Goal: Information Seeking & Learning: Learn about a topic

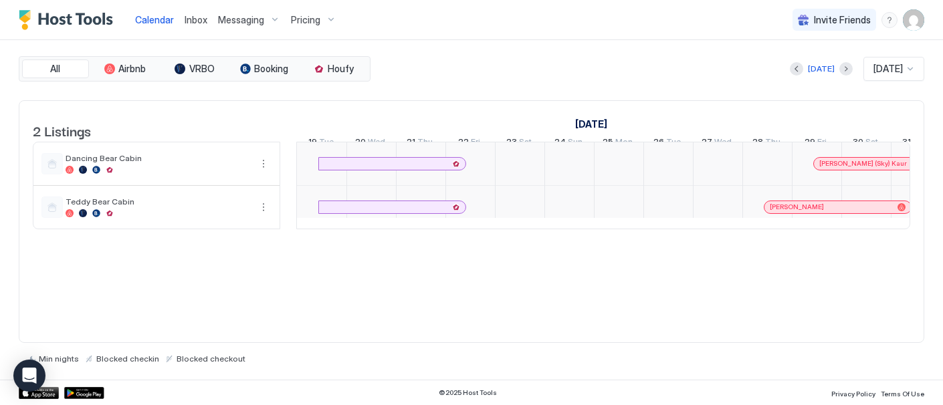
scroll to position [0, 1786]
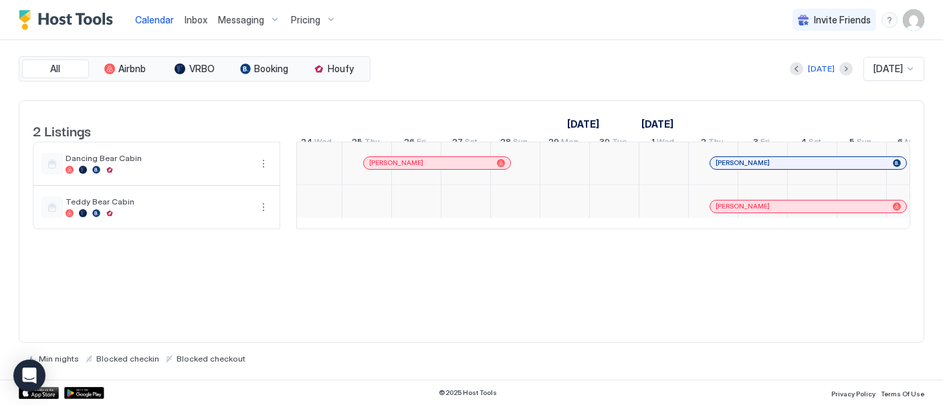
click at [143, 18] on span "Calendar" at bounding box center [154, 19] width 39 height 11
click at [899, 68] on span "[DATE]" at bounding box center [887, 69] width 29 height 12
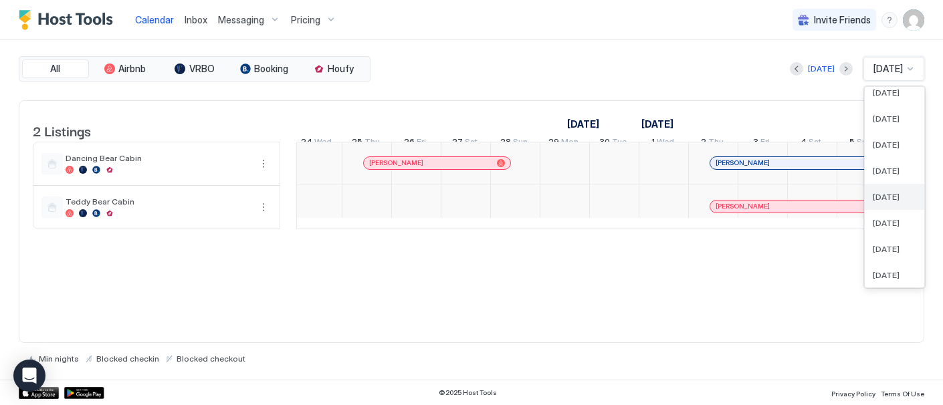
scroll to position [418, 0]
click at [877, 209] on div "[DATE]" at bounding box center [895, 218] width 60 height 26
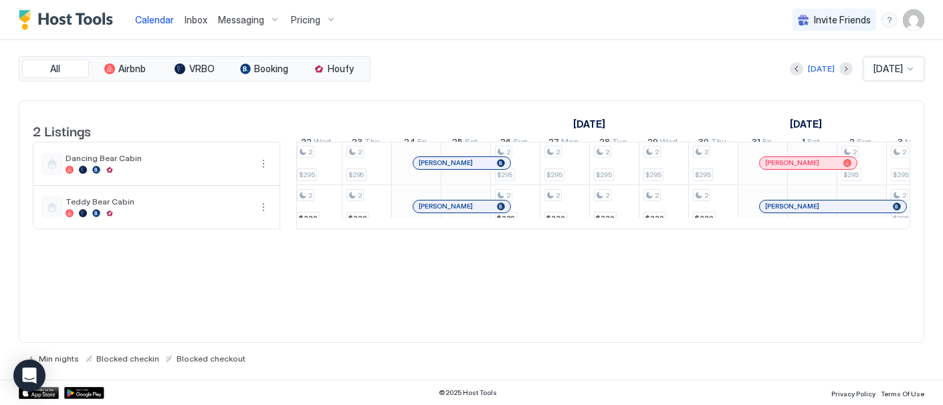
scroll to position [0, 743]
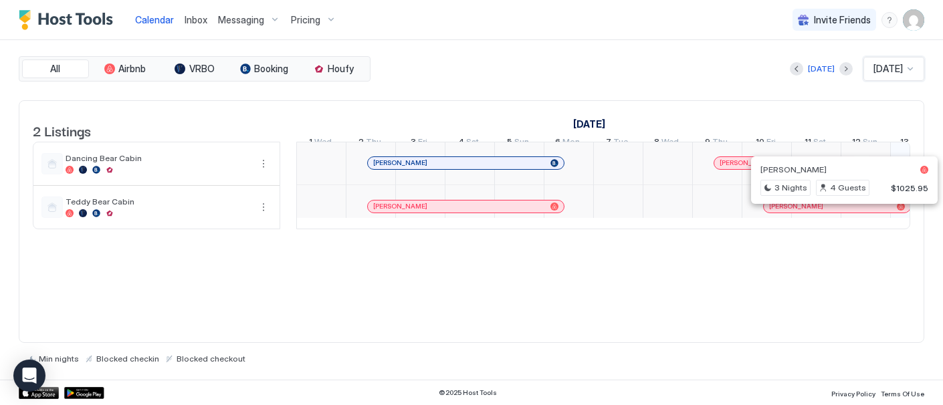
click at [841, 212] on div at bounding box center [841, 206] width 11 height 11
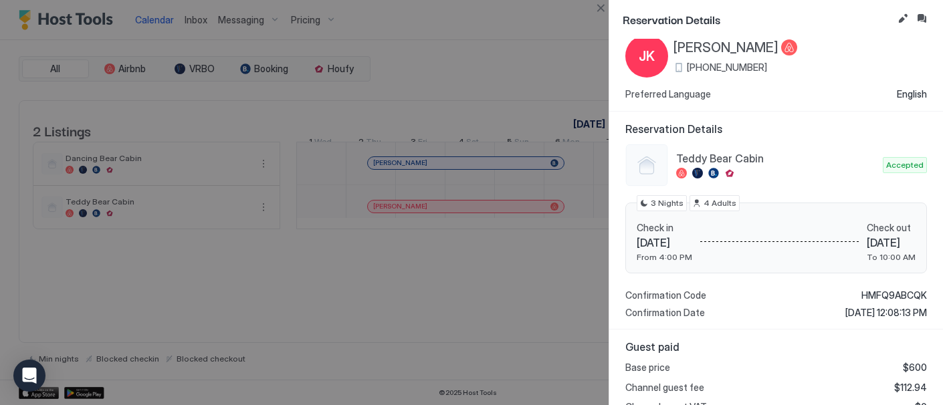
scroll to position [0, 0]
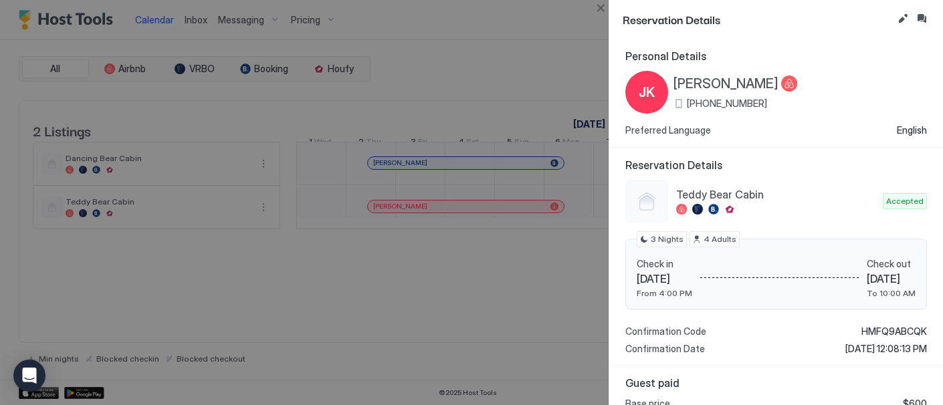
click at [523, 58] on div at bounding box center [471, 202] width 943 height 405
click at [476, 363] on div at bounding box center [471, 202] width 943 height 405
click at [433, 302] on div at bounding box center [471, 202] width 943 height 405
click at [445, 20] on div at bounding box center [471, 202] width 943 height 405
click at [393, 305] on div at bounding box center [471, 202] width 943 height 405
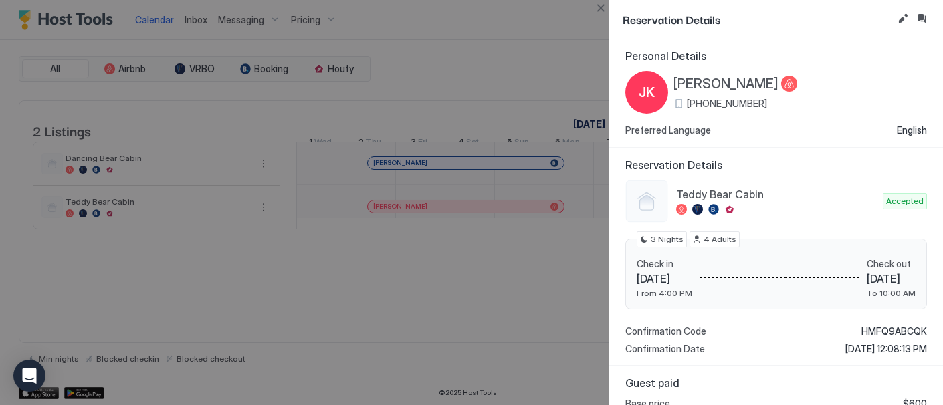
click at [226, 282] on div at bounding box center [471, 202] width 943 height 405
click at [603, 6] on button "Close" at bounding box center [601, 8] width 16 height 16
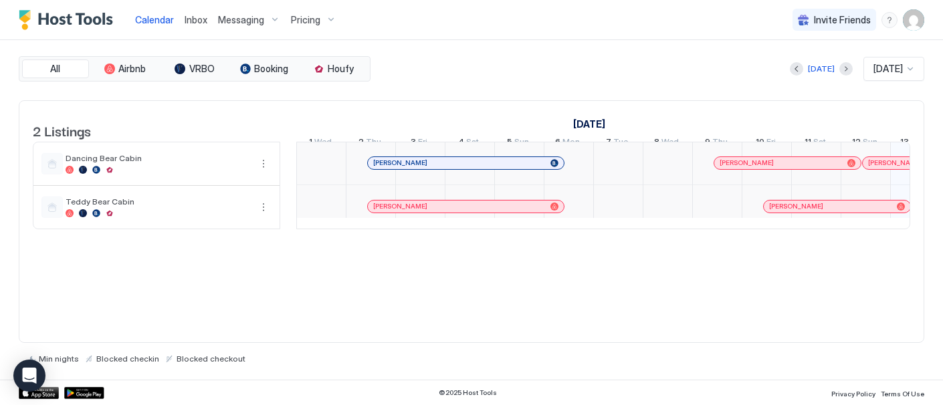
click at [77, 18] on img "Host Tools Logo" at bounding box center [69, 20] width 100 height 20
click at [311, 18] on span "Pricing" at bounding box center [305, 20] width 29 height 12
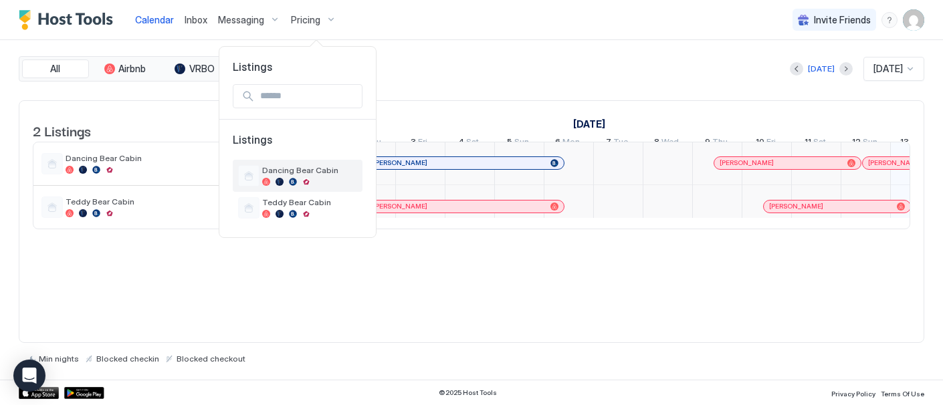
click at [298, 175] on span "Dancing Bear Cabin" at bounding box center [309, 170] width 95 height 10
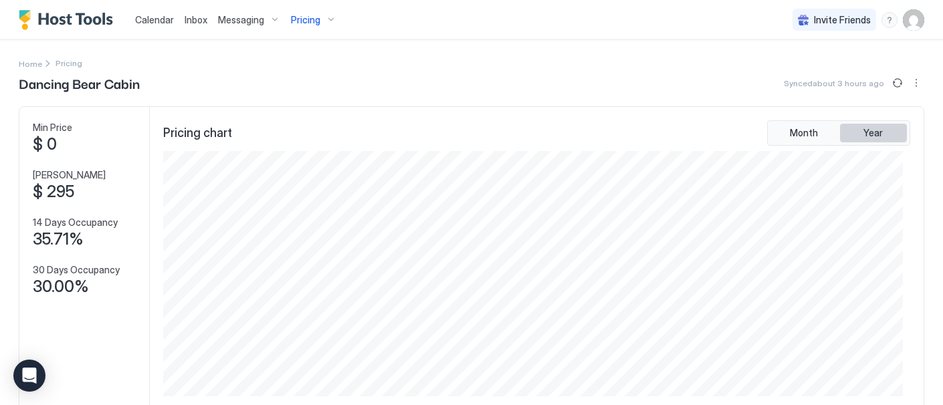
click at [864, 130] on span "Year" at bounding box center [873, 133] width 19 height 12
click at [314, 17] on span "Pricing" at bounding box center [305, 20] width 29 height 12
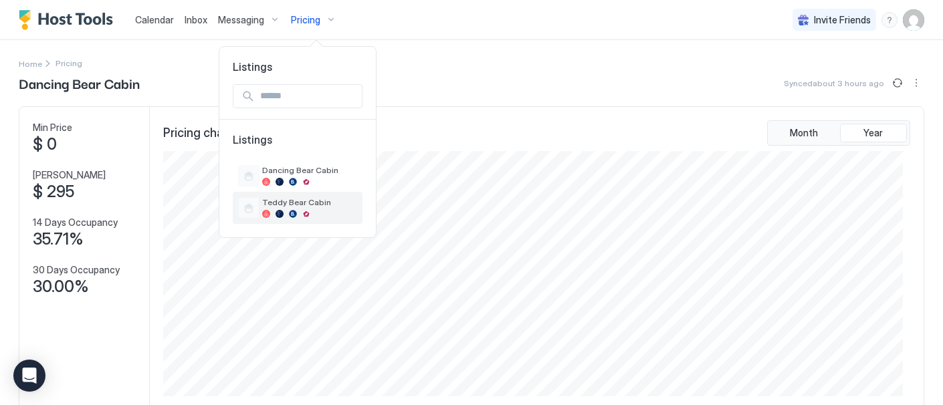
click at [289, 209] on div "Teddy Bear Cabin" at bounding box center [309, 207] width 95 height 21
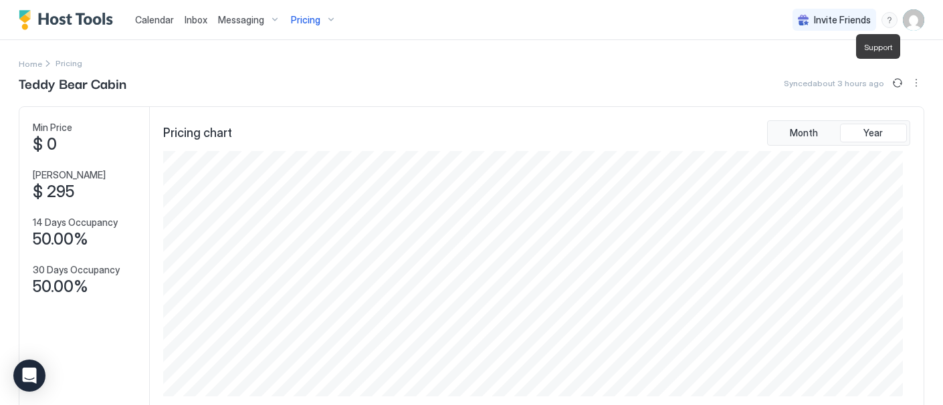
click at [882, 15] on div "menu" at bounding box center [890, 20] width 16 height 16
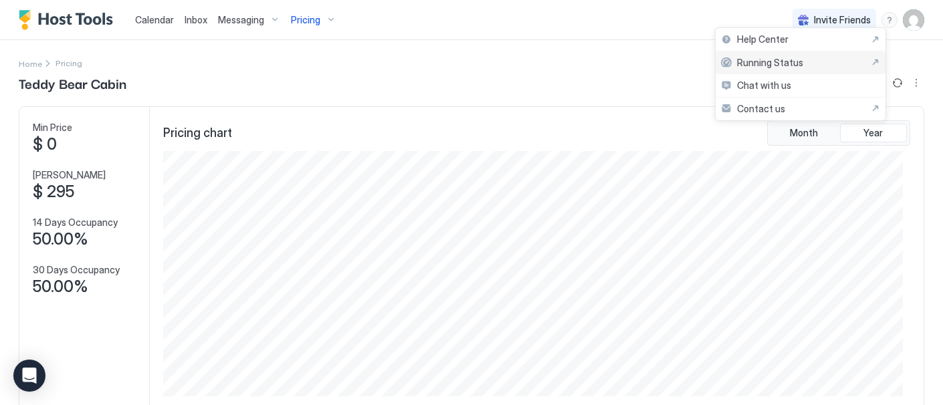
click at [753, 61] on span "Running Status" at bounding box center [770, 63] width 66 height 12
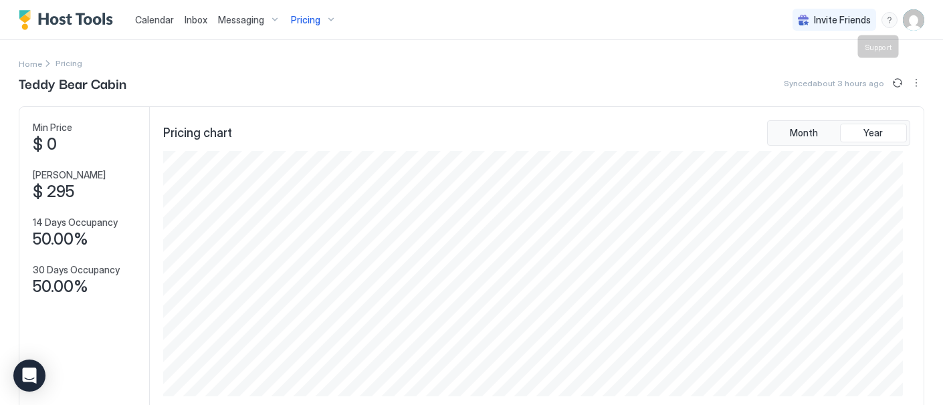
click at [882, 20] on div "menu" at bounding box center [890, 20] width 16 height 16
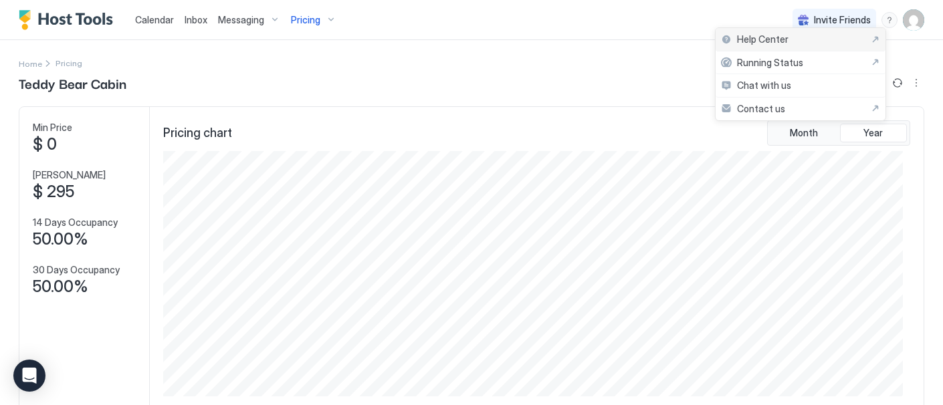
click at [754, 36] on span "Help Center" at bounding box center [762, 39] width 51 height 12
